Goal: Task Accomplishment & Management: Complete application form

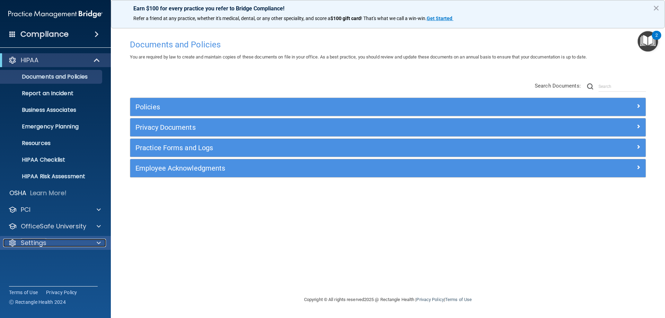
click at [86, 239] on div "Settings" at bounding box center [46, 243] width 86 height 8
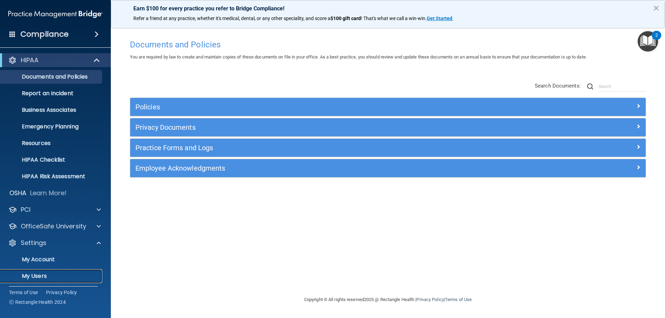
click at [59, 273] on p "My Users" at bounding box center [52, 276] width 95 height 7
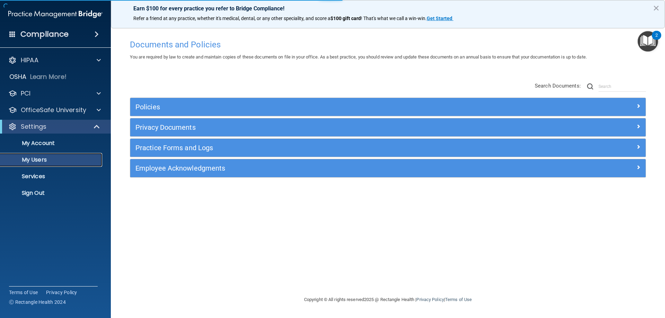
select select "20"
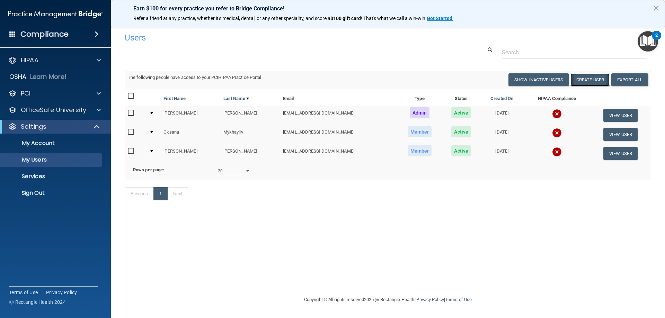
click at [585, 76] on button "Create User" at bounding box center [590, 79] width 39 height 13
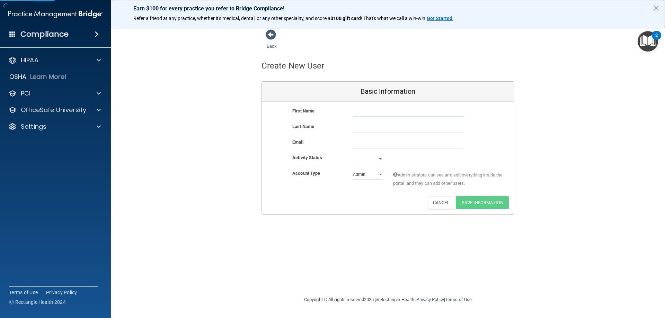
click at [370, 113] on input "text" at bounding box center [408, 112] width 111 height 10
type input "Kayla"
type input "Cerasa"
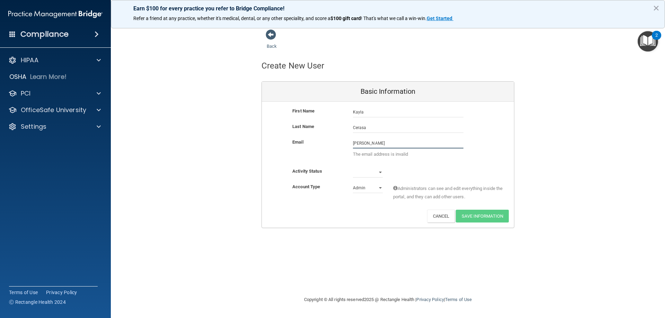
type input "[EMAIL_ADDRESS][DOMAIN_NAME]"
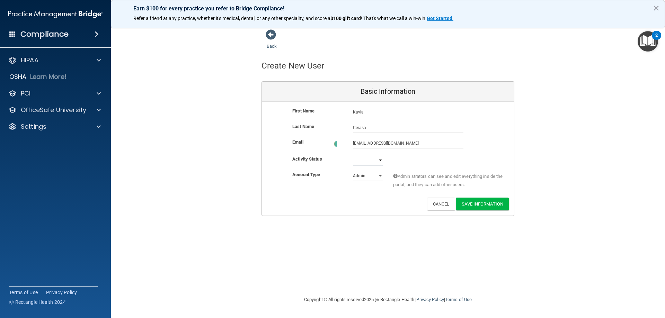
click at [372, 164] on select "Active Inactive" at bounding box center [368, 160] width 30 height 10
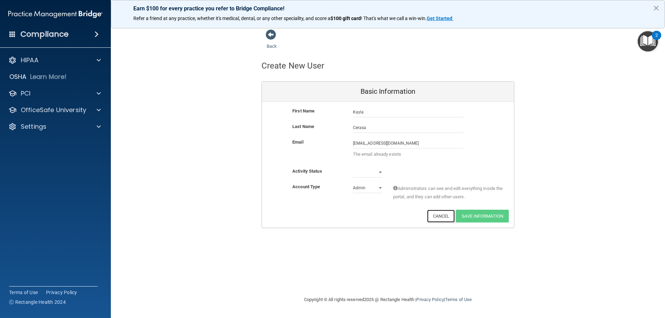
click at [436, 217] on button "Cancel" at bounding box center [441, 216] width 28 height 13
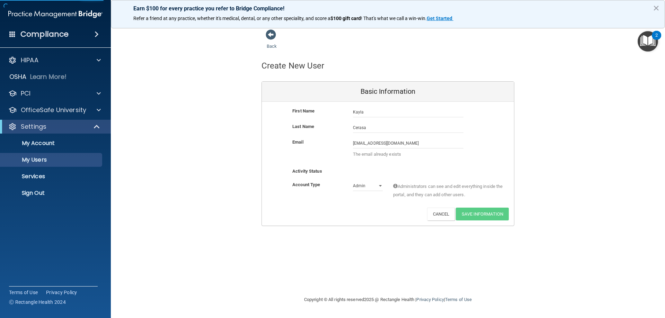
select select "20"
